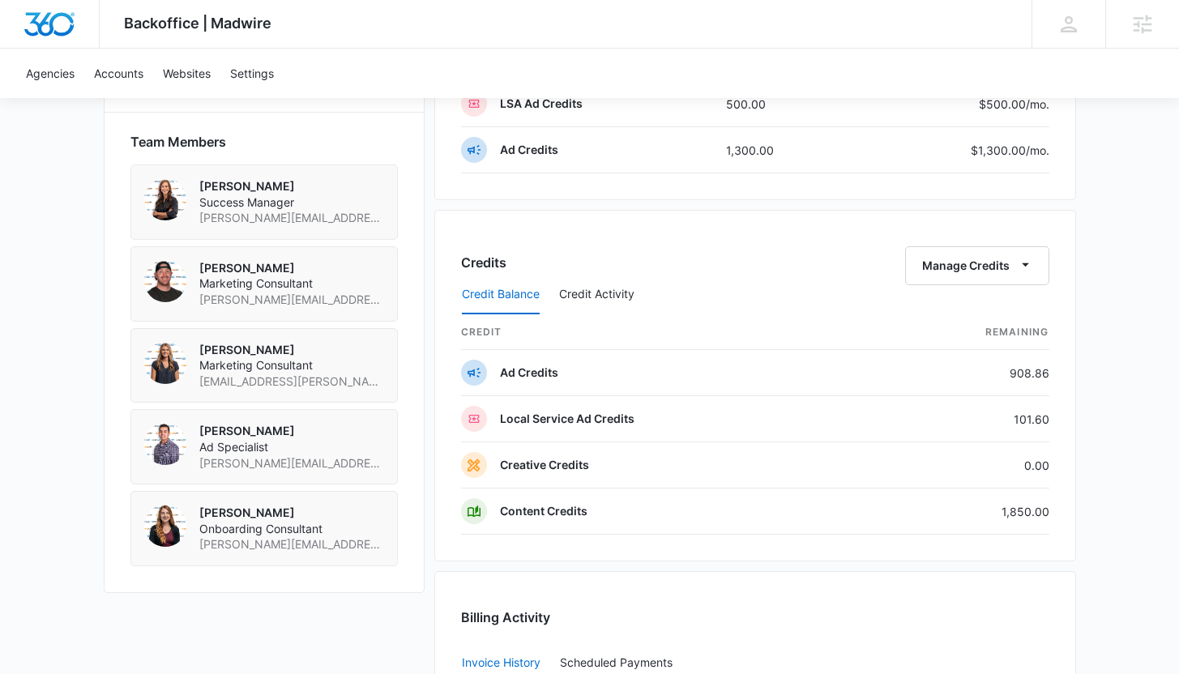
scroll to position [1094, 0]
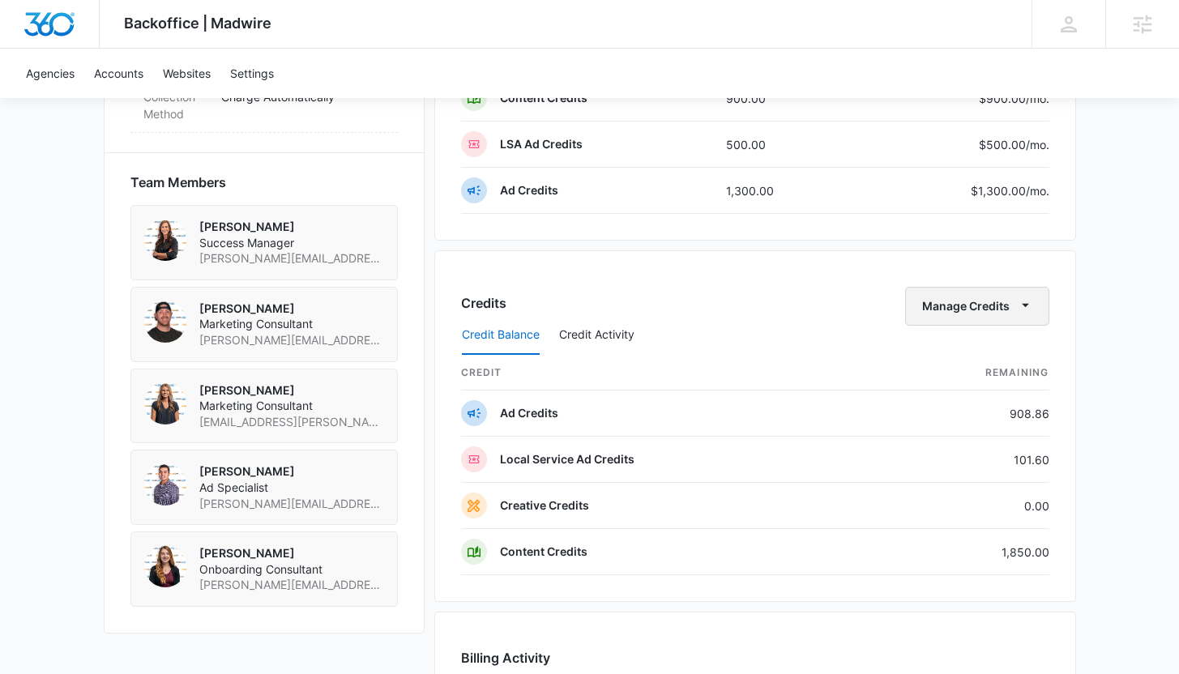
click at [1027, 305] on icon "button" at bounding box center [1025, 304] width 17 height 17
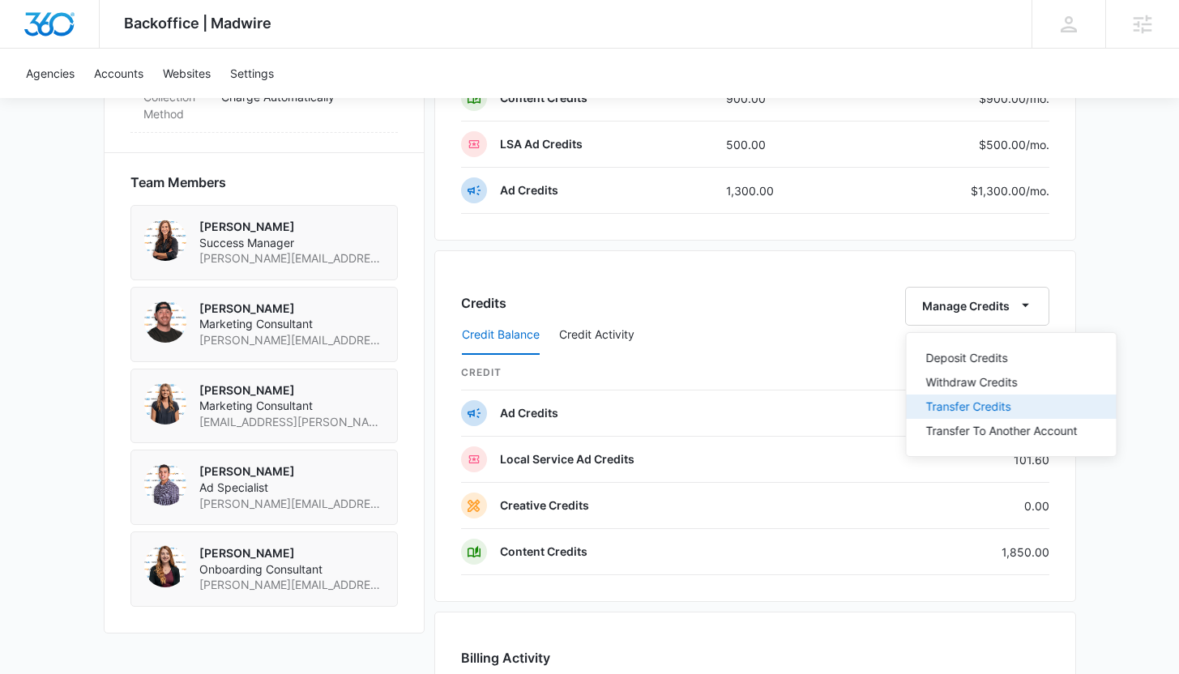
click at [990, 406] on div "Transfer Credits" at bounding box center [1001, 406] width 151 height 11
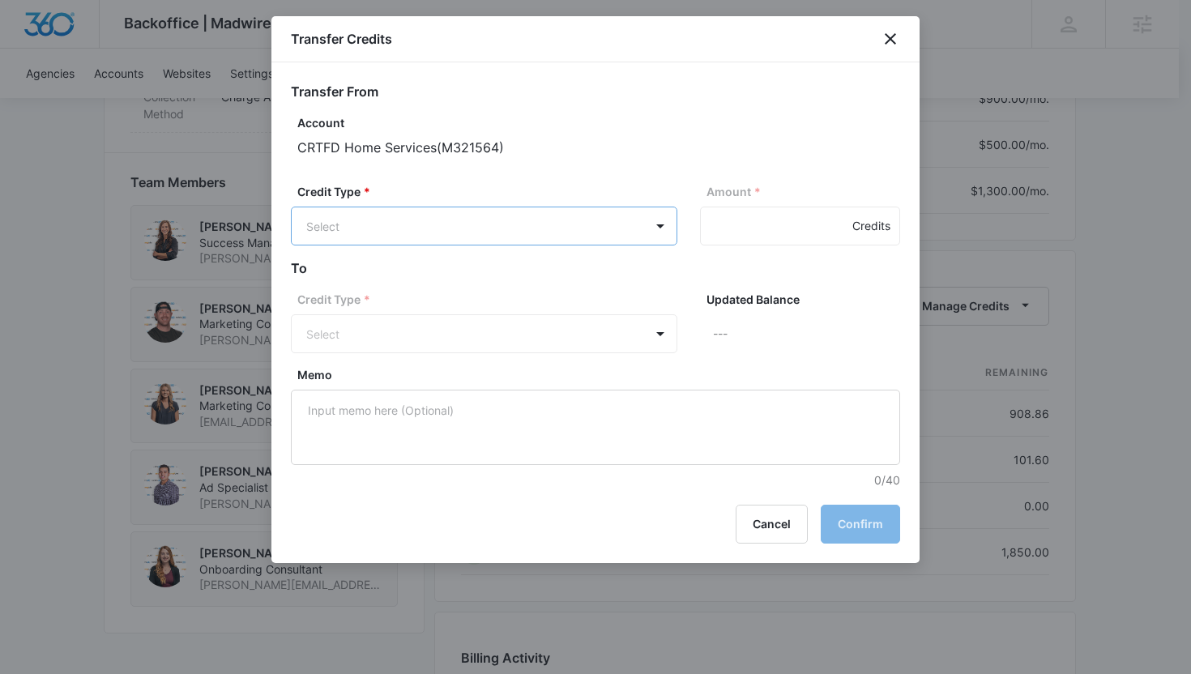
click at [563, 215] on body "Backoffice | Madwire Apps Settings KB Kaitlyn Brunswig kaitlyn.brunswig@madwire…" at bounding box center [595, 122] width 1191 height 2433
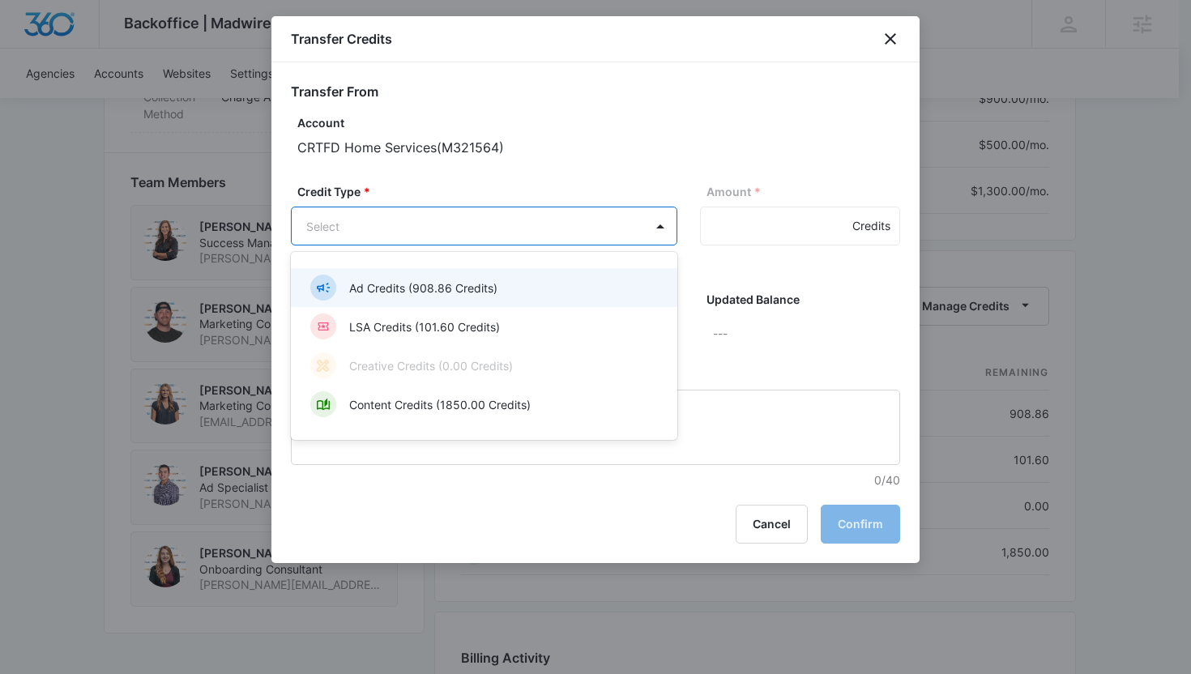
click at [529, 274] on div "Ad Credits (908.86 Credits)" at bounding box center [484, 287] width 386 height 39
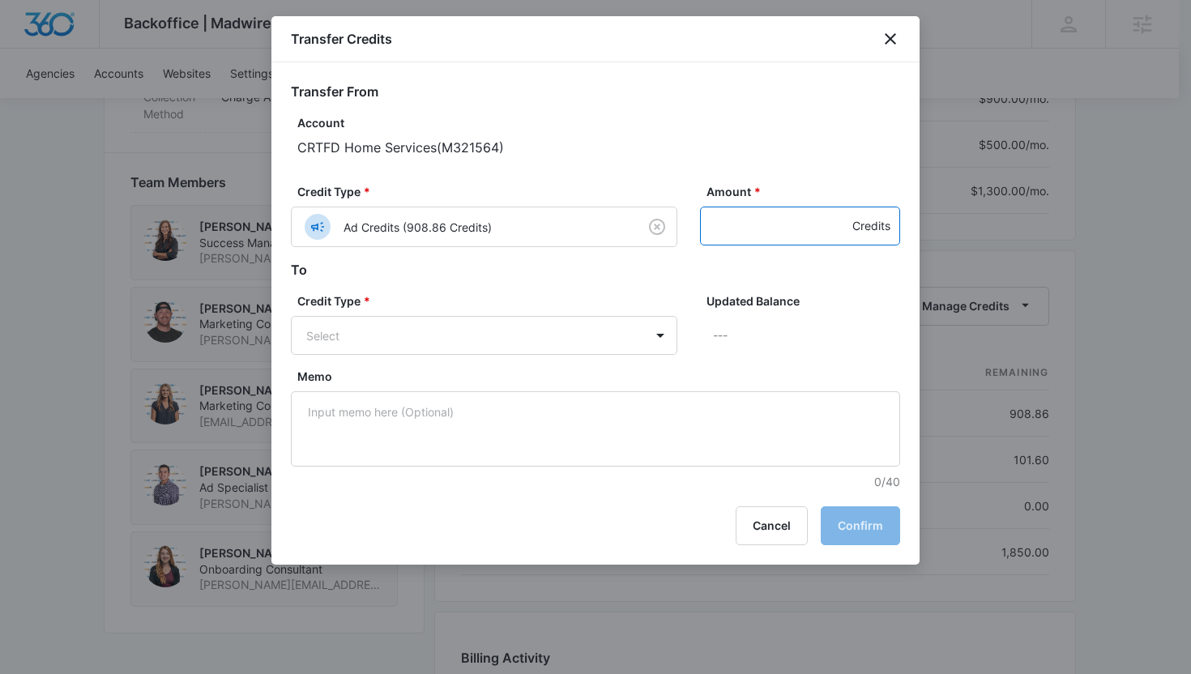
click at [707, 229] on input "Amount *" at bounding box center [800, 226] width 200 height 39
type input "2"
click at [889, 42] on icon "close" at bounding box center [890, 38] width 19 height 19
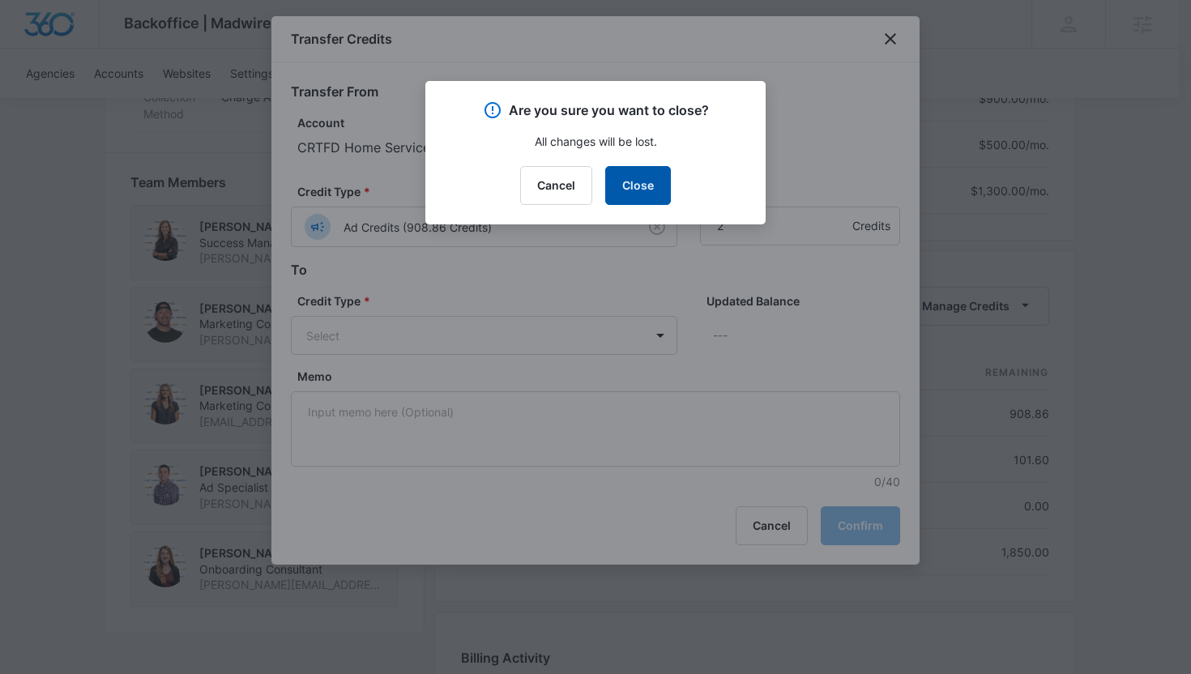
click at [633, 179] on button "Close" at bounding box center [638, 185] width 66 height 39
